Goal: Task Accomplishment & Management: Use online tool/utility

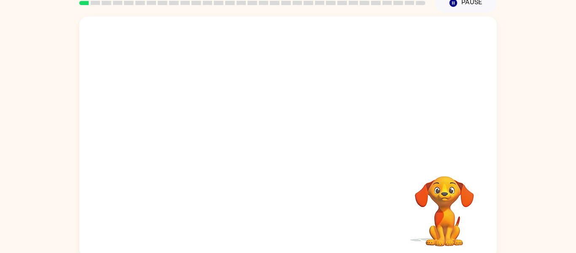
scroll to position [38, 0]
click at [540, 150] on div "Your browser must support playing .mp4 files to use Literably. Please try using…" at bounding box center [288, 136] width 576 height 245
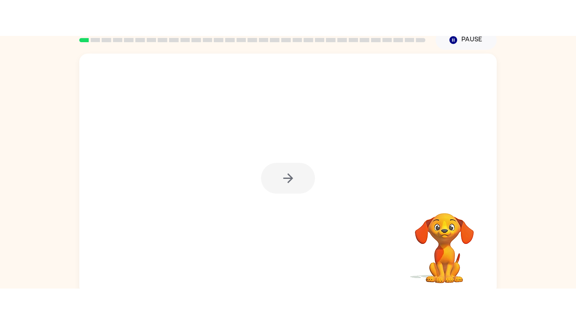
scroll to position [0, 0]
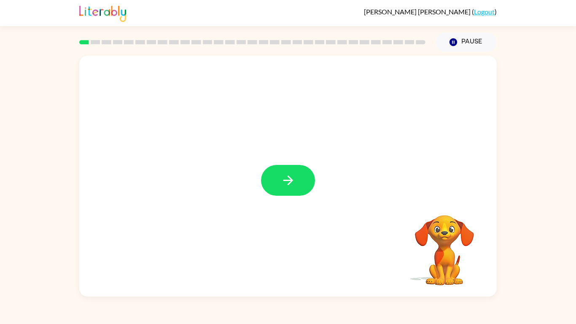
click at [288, 180] on icon "button" at bounding box center [288, 180] width 10 height 10
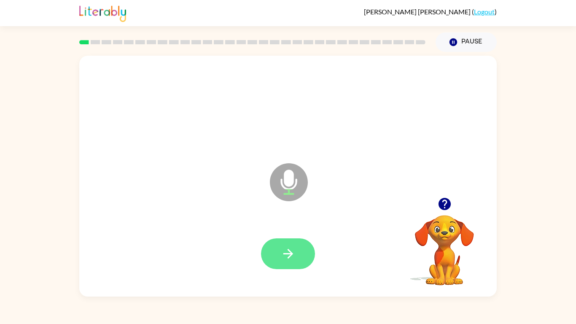
click at [300, 252] on button "button" at bounding box center [288, 253] width 54 height 31
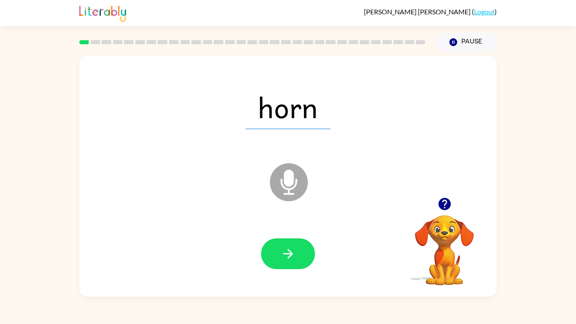
click at [300, 252] on button "button" at bounding box center [288, 253] width 54 height 31
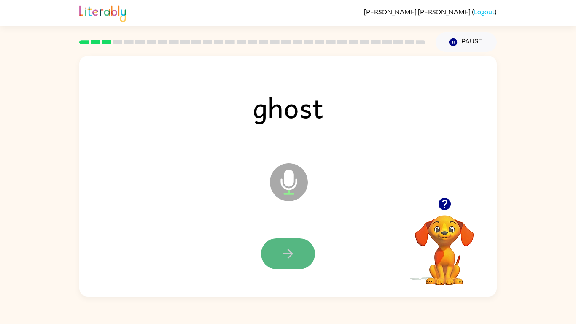
click at [300, 252] on button "button" at bounding box center [288, 253] width 54 height 31
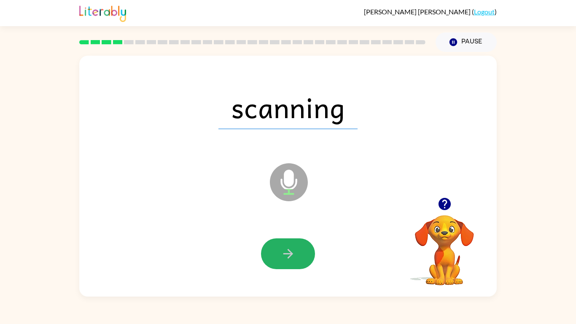
click at [300, 252] on button "button" at bounding box center [288, 253] width 54 height 31
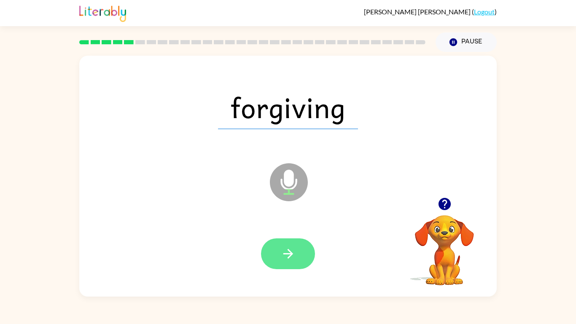
click at [297, 252] on button "button" at bounding box center [288, 253] width 54 height 31
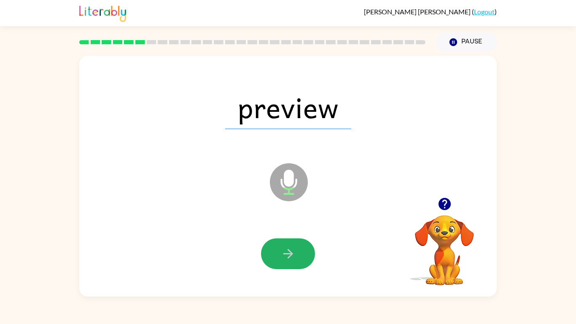
click at [297, 252] on button "button" at bounding box center [288, 253] width 54 height 31
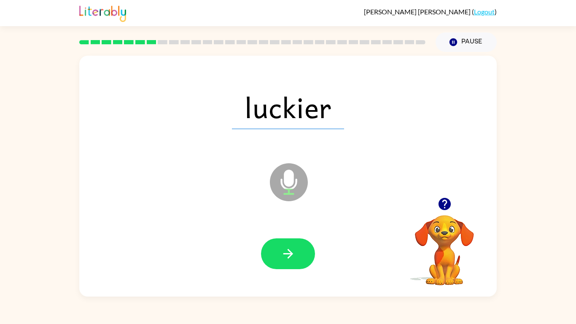
click at [297, 252] on button "button" at bounding box center [288, 253] width 54 height 31
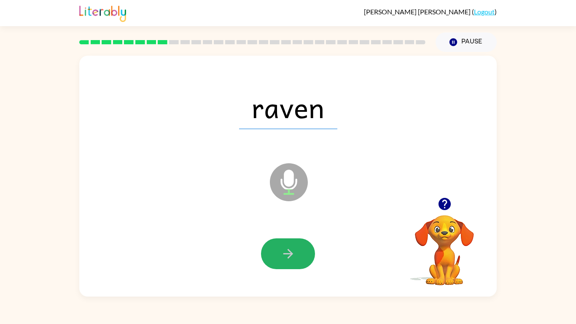
click at [297, 252] on button "button" at bounding box center [288, 253] width 54 height 31
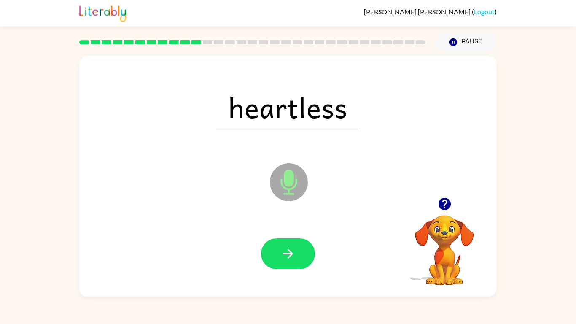
click at [297, 252] on button "button" at bounding box center [288, 253] width 54 height 31
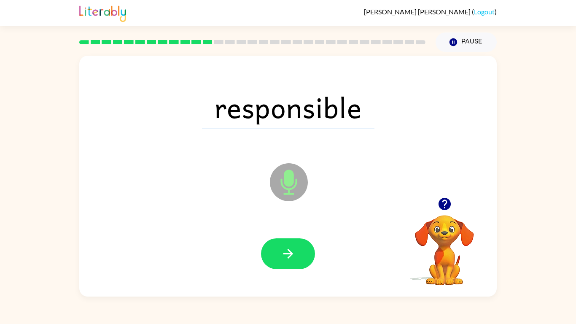
click at [297, 252] on button "button" at bounding box center [288, 253] width 54 height 31
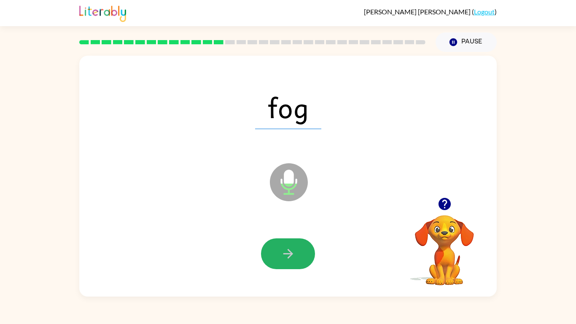
click at [297, 252] on button "button" at bounding box center [288, 253] width 54 height 31
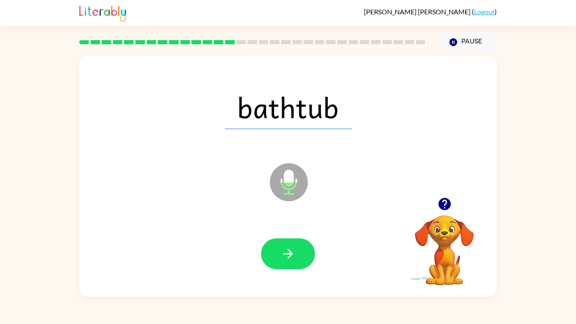
click at [297, 252] on button "button" at bounding box center [288, 253] width 54 height 31
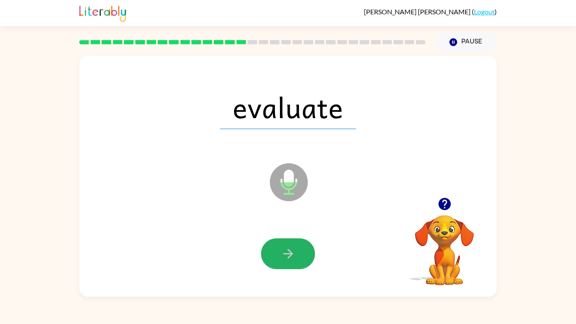
click at [297, 252] on button "button" at bounding box center [288, 253] width 54 height 31
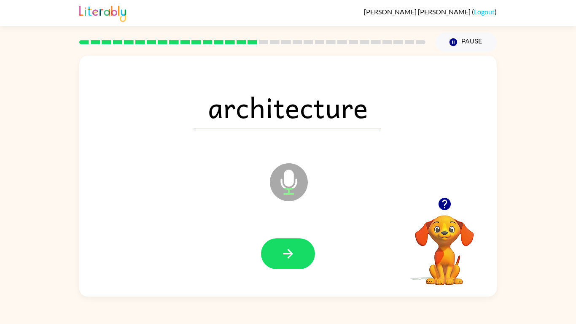
click at [297, 252] on button "button" at bounding box center [288, 253] width 54 height 31
click at [297, 252] on div at bounding box center [288, 253] width 54 height 31
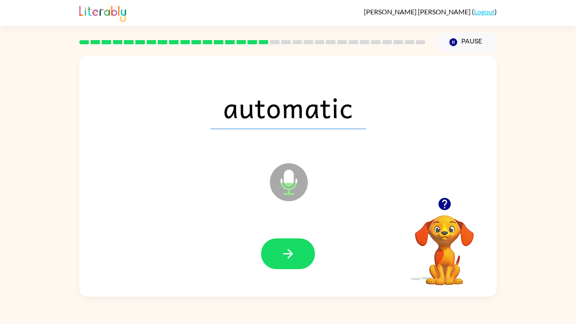
click at [326, 243] on div at bounding box center [288, 253] width 401 height 69
click at [299, 252] on button "button" at bounding box center [288, 253] width 54 height 31
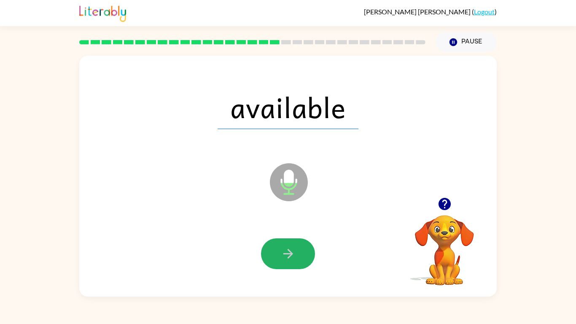
click at [299, 252] on button "button" at bounding box center [288, 253] width 54 height 31
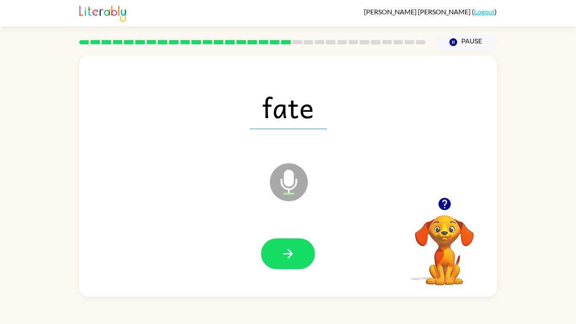
click at [299, 252] on button "button" at bounding box center [288, 253] width 54 height 31
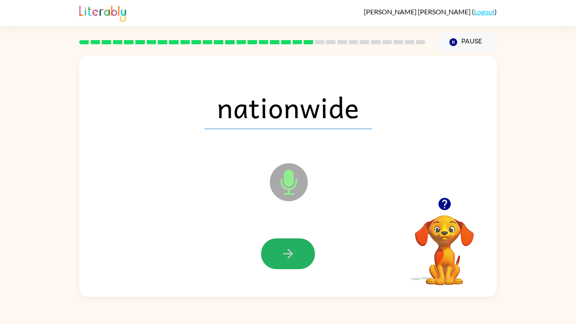
click at [299, 252] on button "button" at bounding box center [288, 253] width 54 height 31
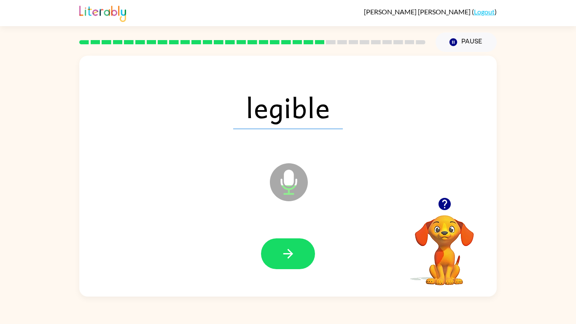
click at [299, 252] on button "button" at bounding box center [288, 253] width 54 height 31
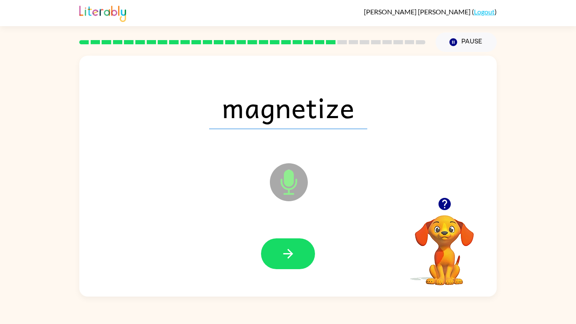
click at [299, 252] on button "button" at bounding box center [288, 253] width 54 height 31
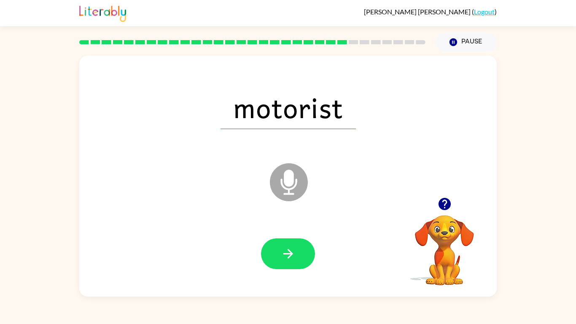
click at [299, 252] on button "button" at bounding box center [288, 253] width 54 height 31
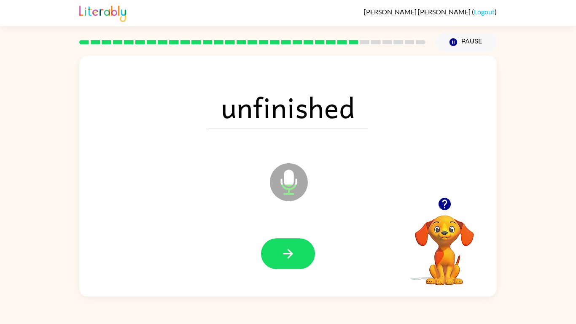
click at [299, 252] on button "button" at bounding box center [288, 253] width 54 height 31
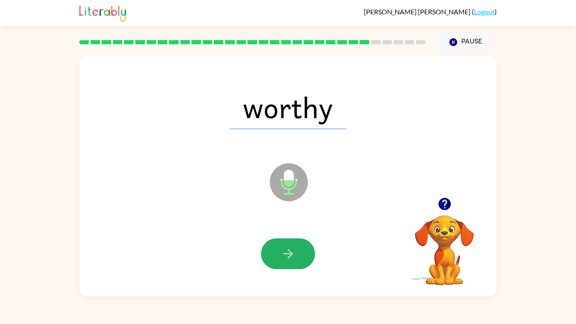
click at [299, 252] on button "button" at bounding box center [288, 253] width 54 height 31
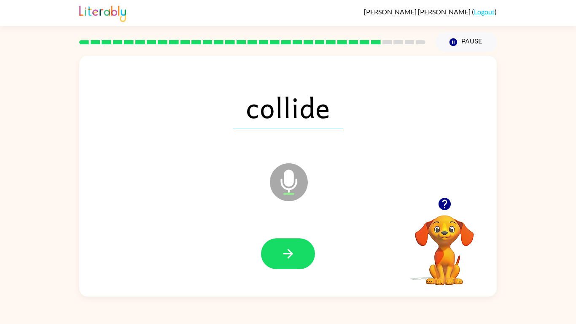
click at [299, 252] on button "button" at bounding box center [288, 253] width 54 height 31
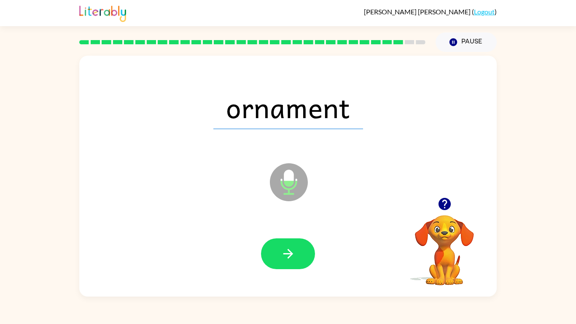
click at [299, 252] on button "button" at bounding box center [288, 253] width 54 height 31
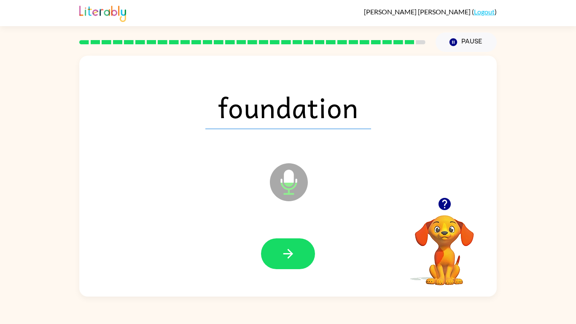
click at [299, 252] on button "button" at bounding box center [288, 253] width 54 height 31
